Goal: Navigation & Orientation: Find specific page/section

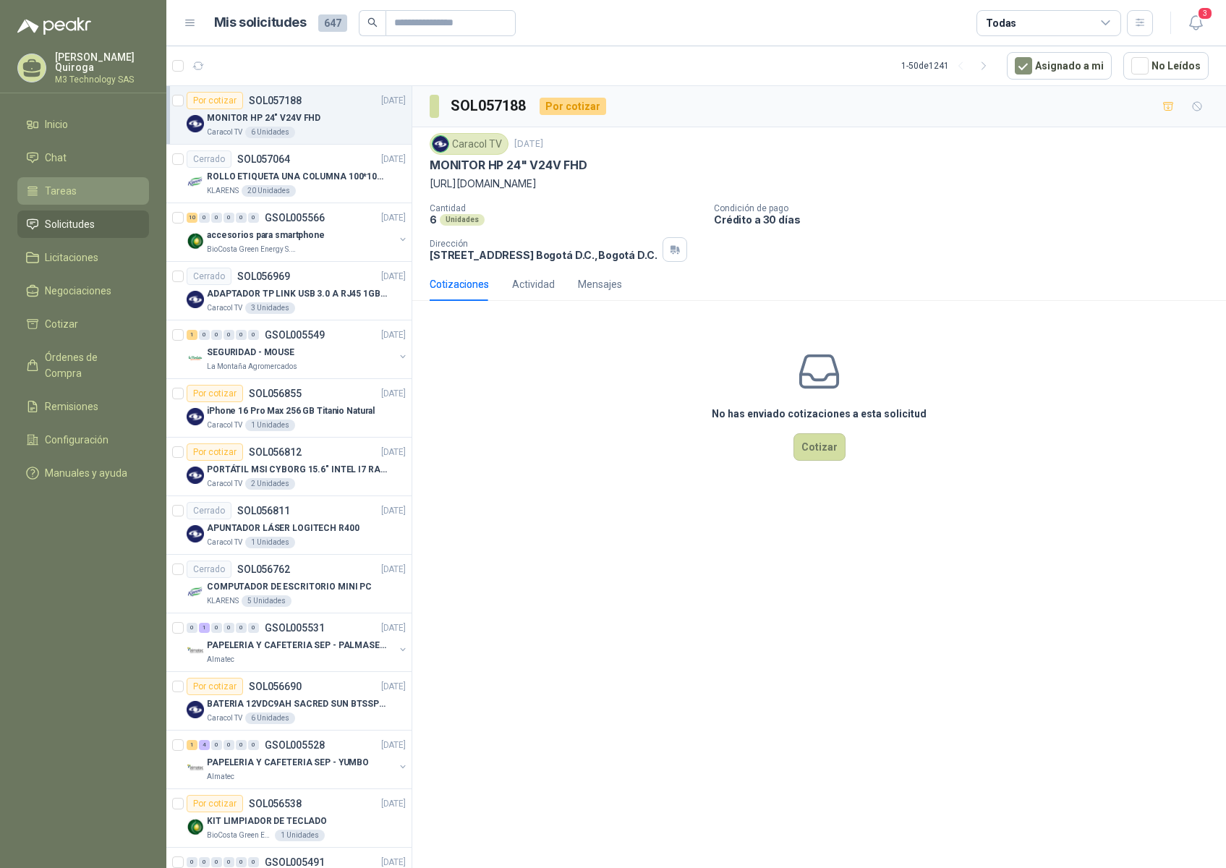
click at [65, 187] on span "Tareas" at bounding box center [61, 191] width 32 height 16
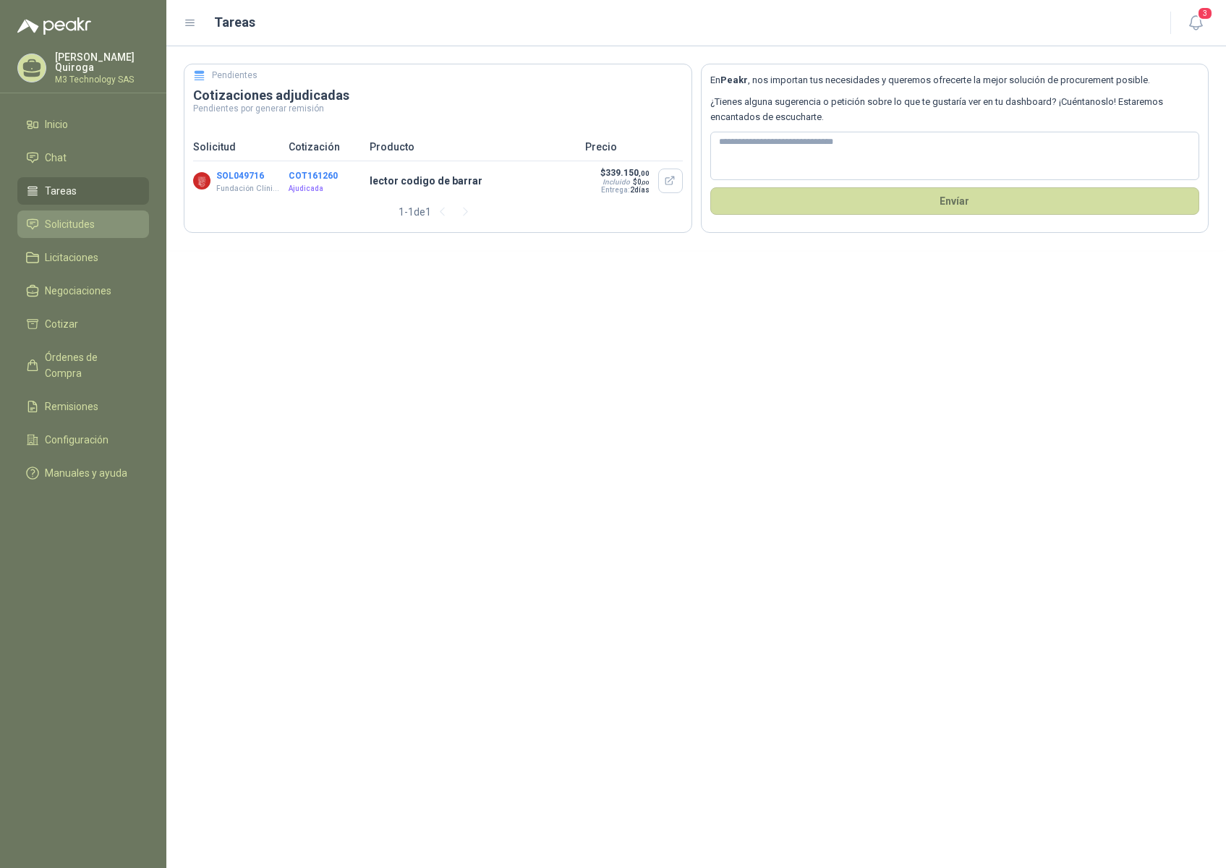
click at [76, 223] on span "Solicitudes" at bounding box center [70, 224] width 50 height 16
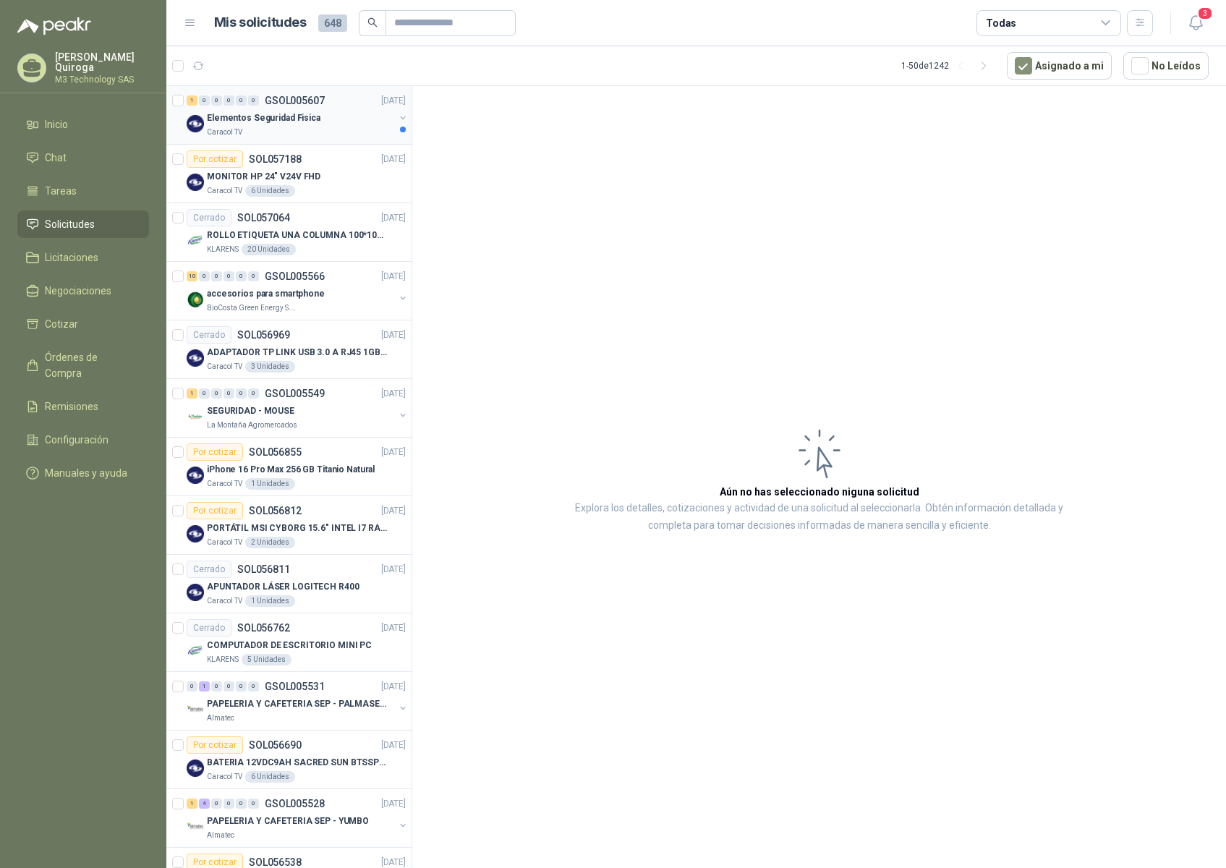
click at [351, 132] on div "Caracol TV" at bounding box center [300, 133] width 187 height 12
